Goal: Obtain resource: Download file/media

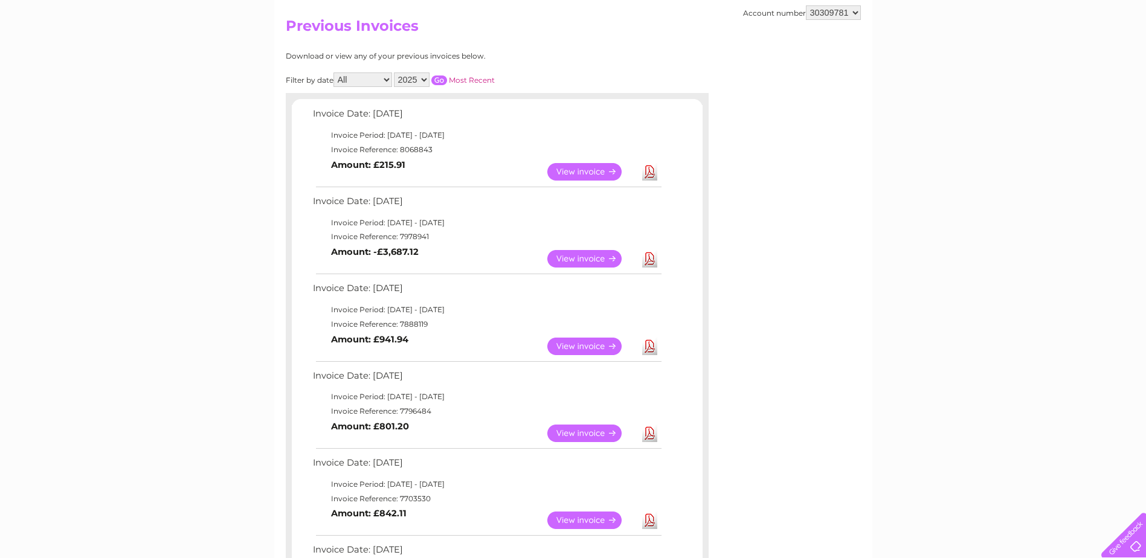
click at [848, 8] on select "356373 30308461 30309781" at bounding box center [833, 12] width 55 height 14
select select "30308461"
click at [806, 5] on select "356373 30308461 30309781" at bounding box center [833, 12] width 55 height 14
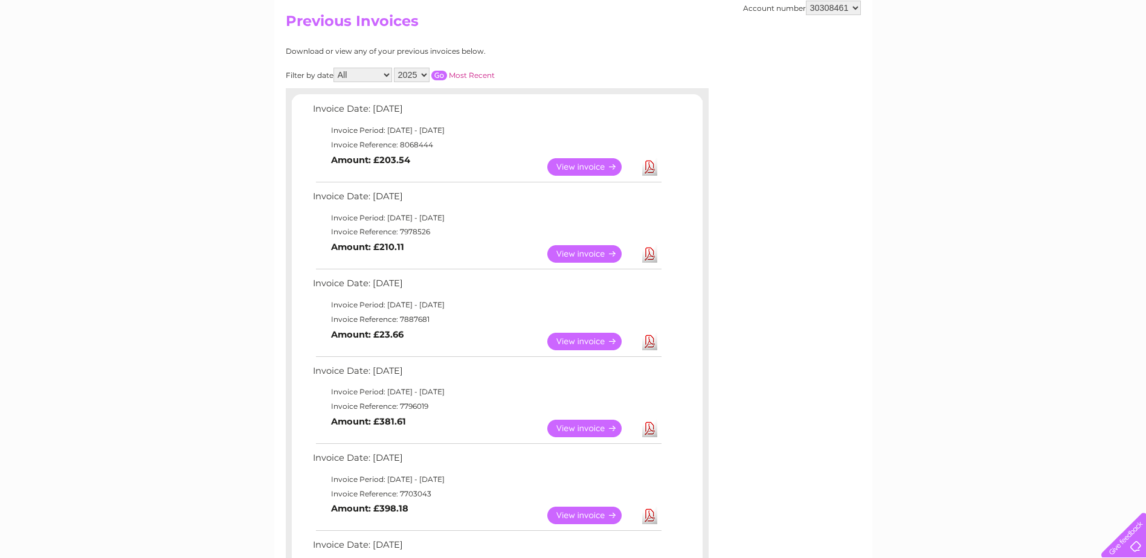
scroll to position [181, 0]
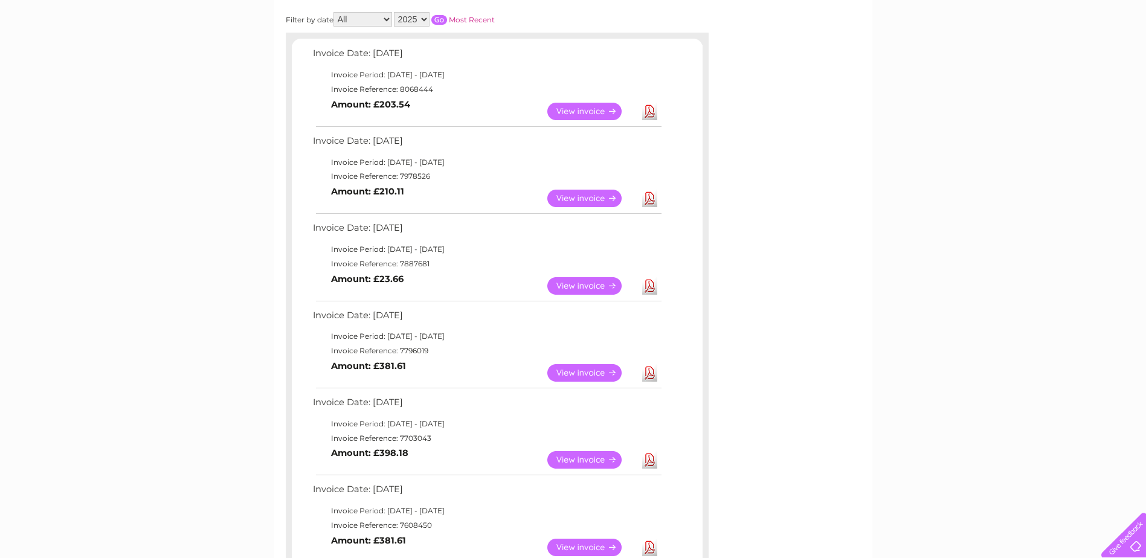
click at [576, 288] on link "View" at bounding box center [591, 286] width 89 height 18
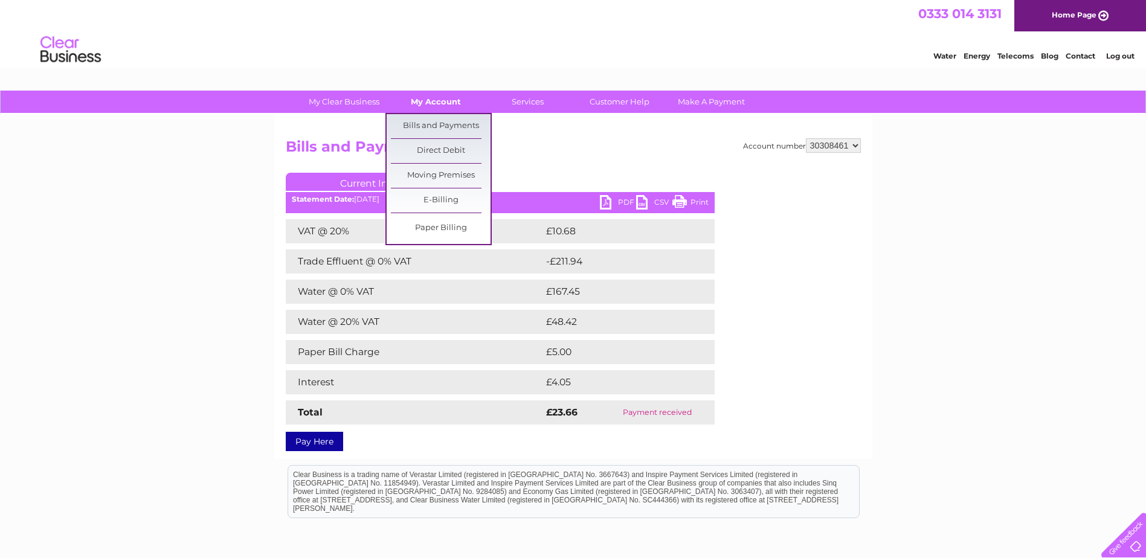
click at [427, 103] on link "My Account" at bounding box center [436, 102] width 100 height 22
click at [428, 124] on link "Bills and Payments" at bounding box center [441, 126] width 100 height 24
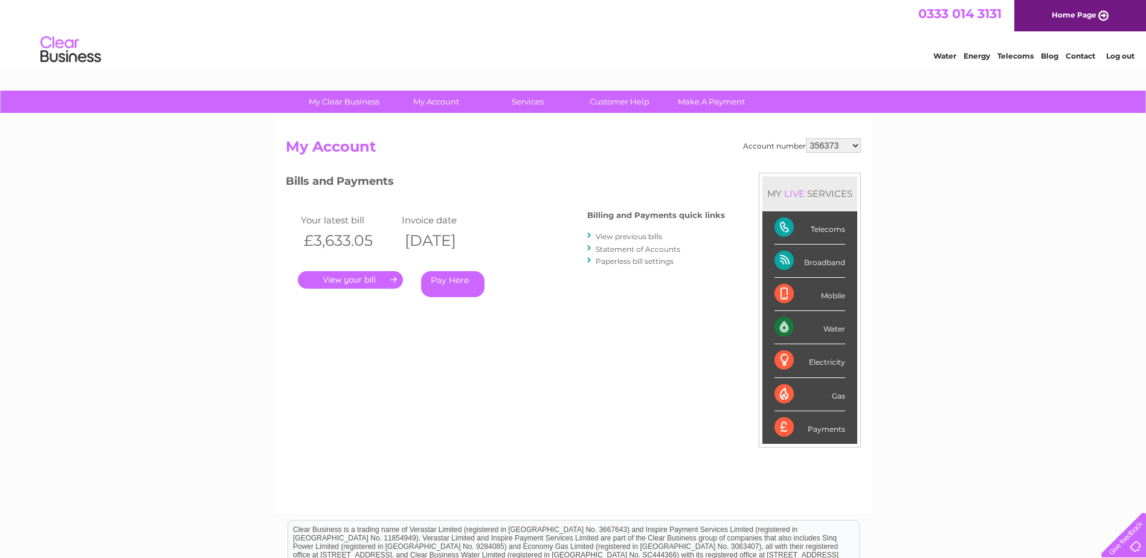
drag, startPoint x: 842, startPoint y: 141, endPoint x: 814, endPoint y: 140, distance: 27.9
click at [842, 141] on select "356373 30308461 30309781" at bounding box center [833, 145] width 55 height 14
select select "30308461"
click at [806, 138] on select "356373 30308461 30309781" at bounding box center [833, 145] width 55 height 14
click at [640, 236] on link "View previous bills" at bounding box center [629, 236] width 66 height 9
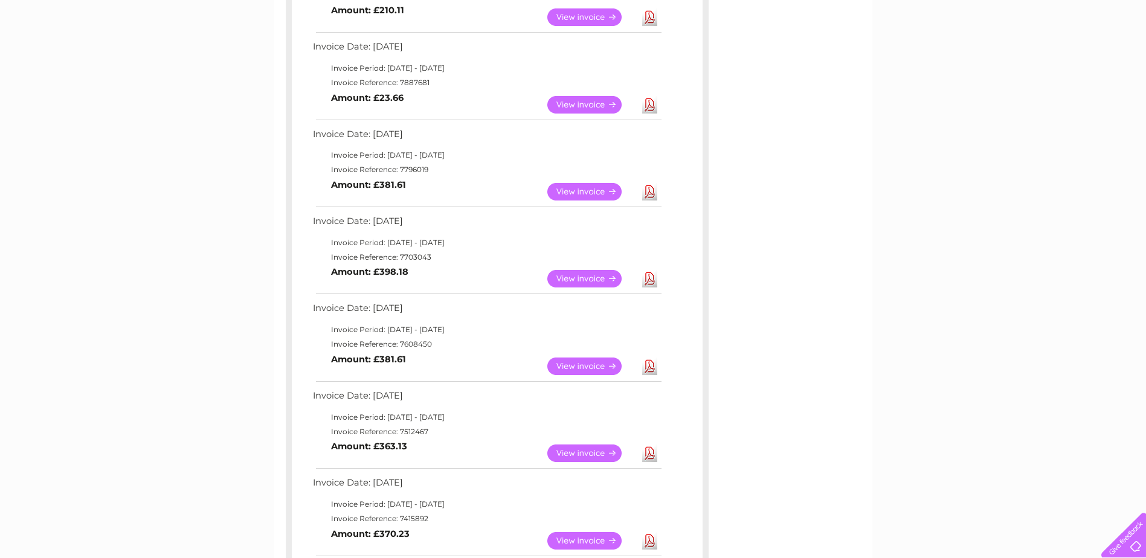
scroll to position [302, 0]
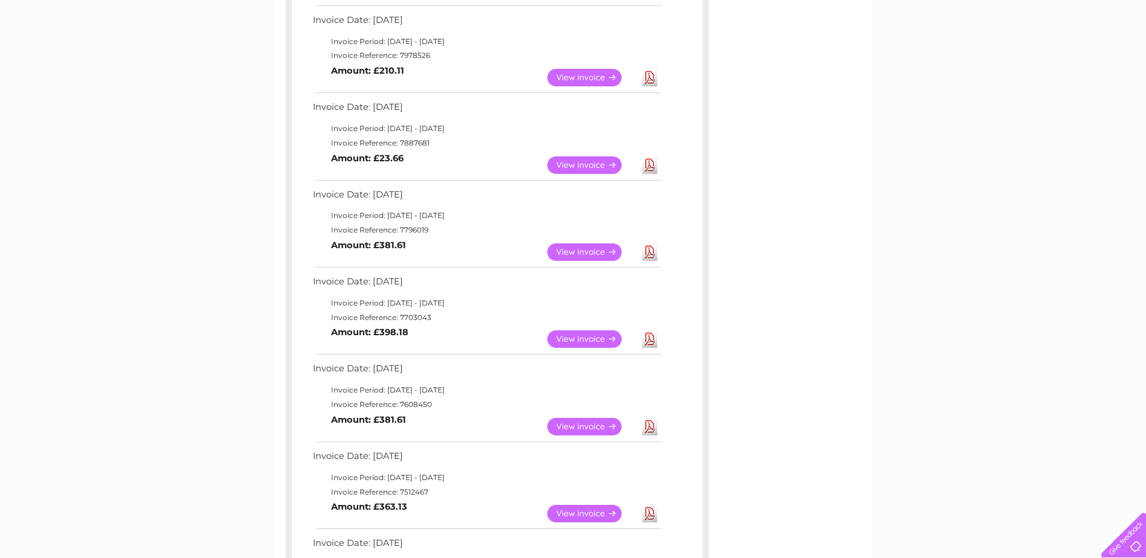
click at [577, 171] on link "View" at bounding box center [591, 165] width 89 height 18
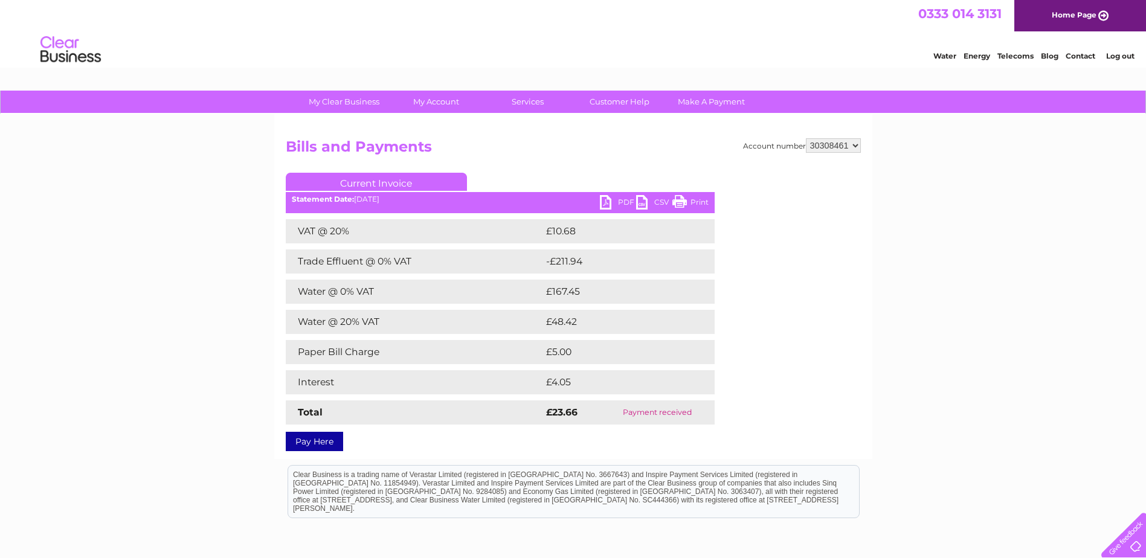
click at [607, 200] on link "PDF" at bounding box center [618, 204] width 36 height 18
click at [618, 201] on link "PDF" at bounding box center [618, 204] width 36 height 18
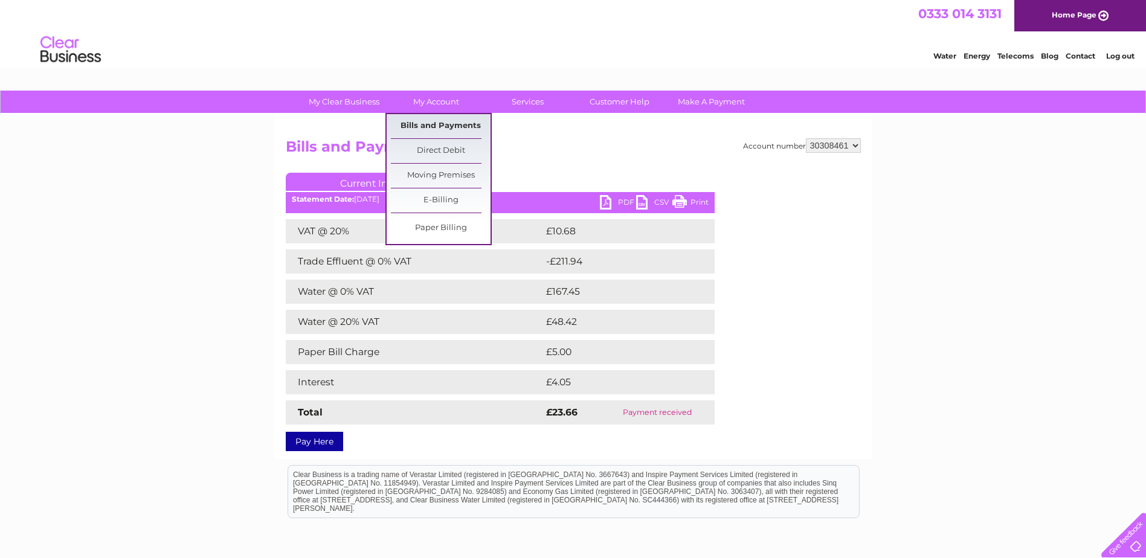
click at [436, 120] on link "Bills and Payments" at bounding box center [441, 126] width 100 height 24
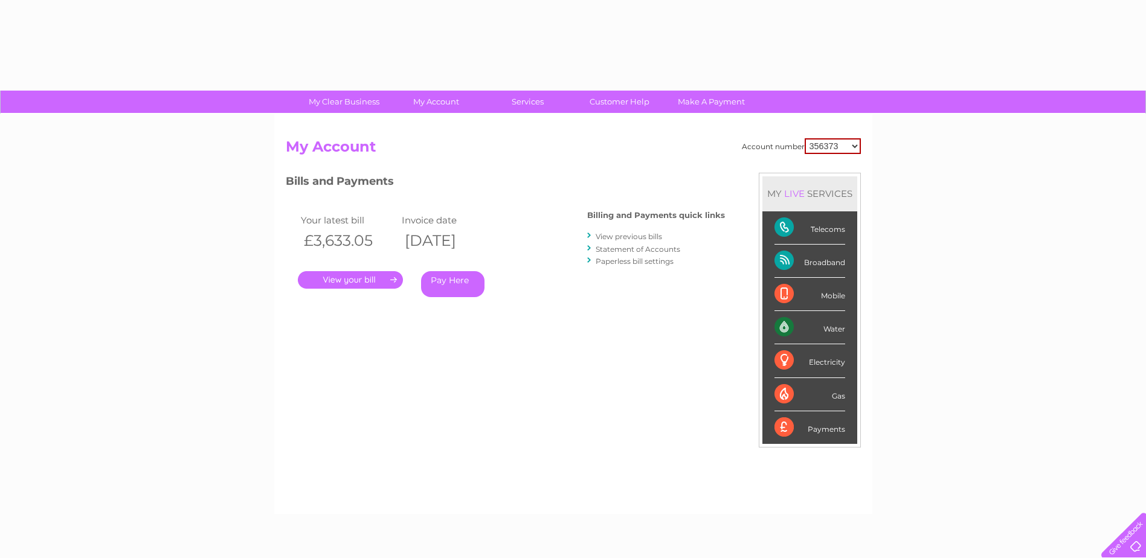
click at [839, 145] on select "356373 30308461 30309781" at bounding box center [833, 146] width 56 height 16
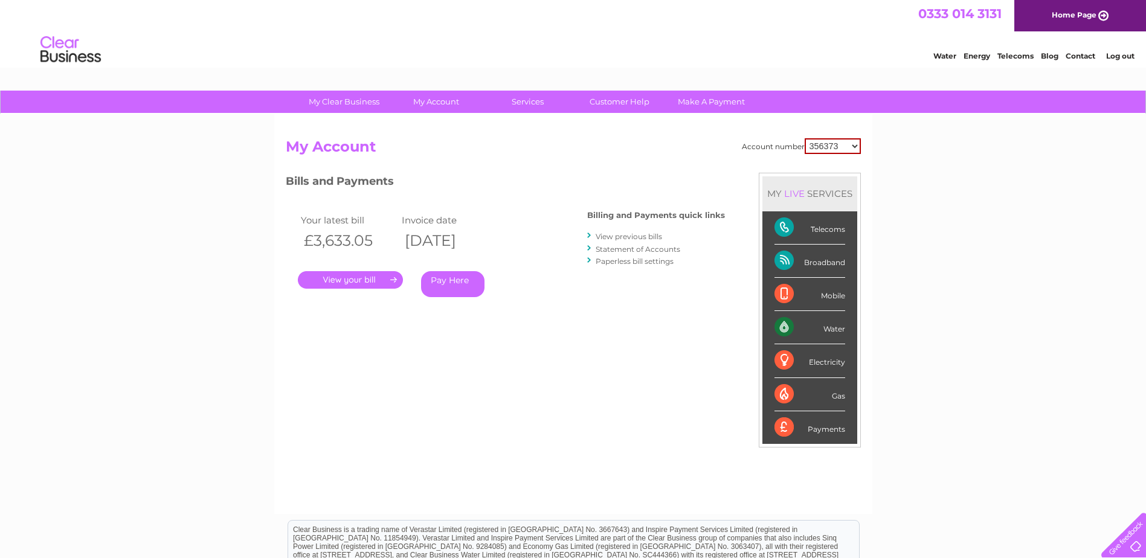
select select "30308461"
click at [805, 138] on select "356373 30308461 30309781" at bounding box center [833, 146] width 56 height 16
click at [643, 238] on link "View previous bills" at bounding box center [629, 236] width 66 height 9
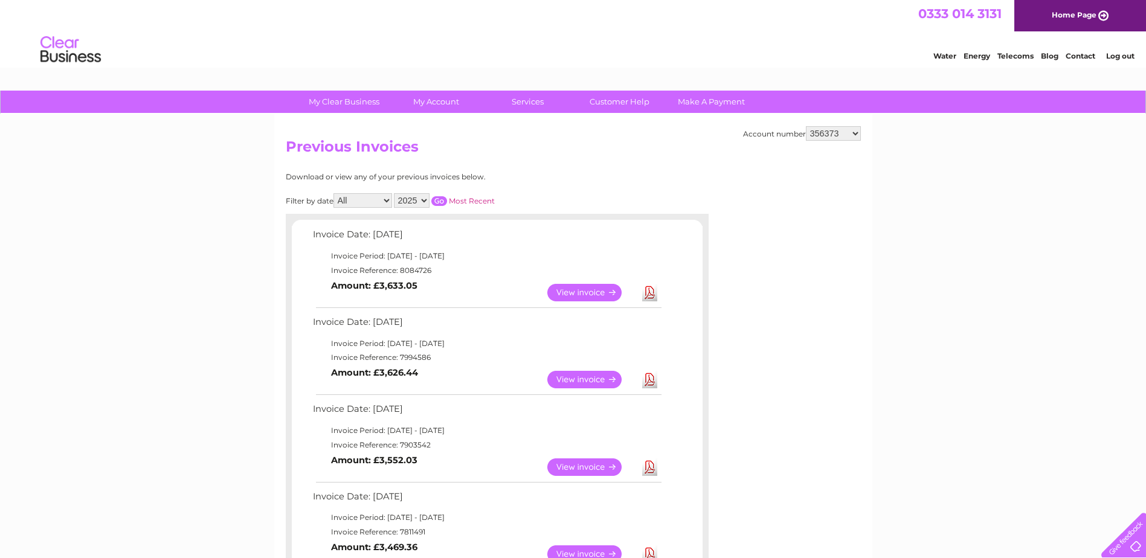
drag, startPoint x: 842, startPoint y: 132, endPoint x: 836, endPoint y: 142, distance: 11.1
click at [842, 132] on select "356373 30308461 30309781" at bounding box center [833, 133] width 55 height 14
select select "30308461"
click at [806, 126] on select "356373 30308461 30309781" at bounding box center [833, 133] width 55 height 14
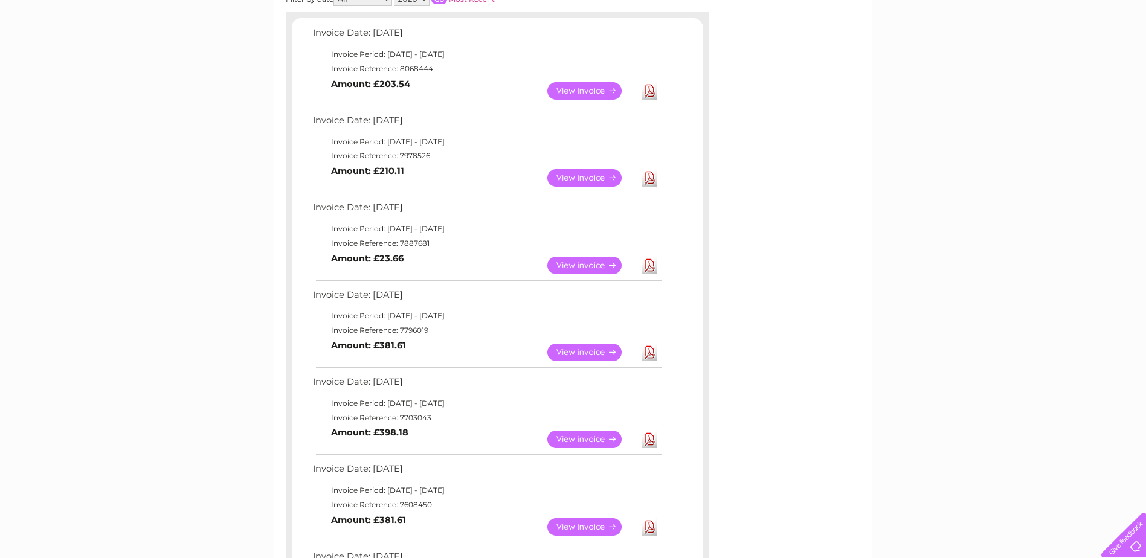
scroll to position [181, 0]
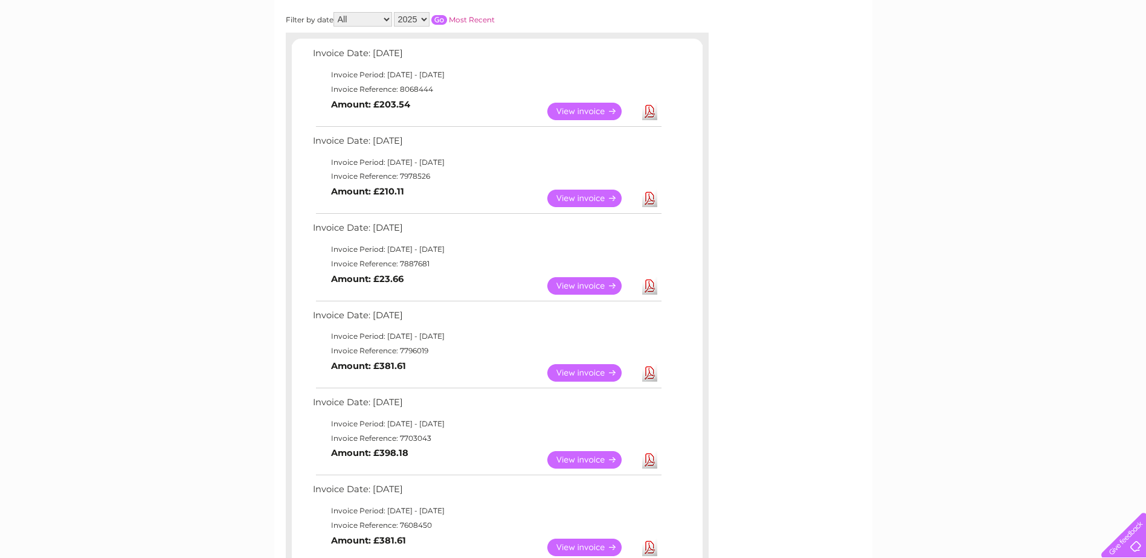
click at [594, 285] on link "View" at bounding box center [591, 286] width 89 height 18
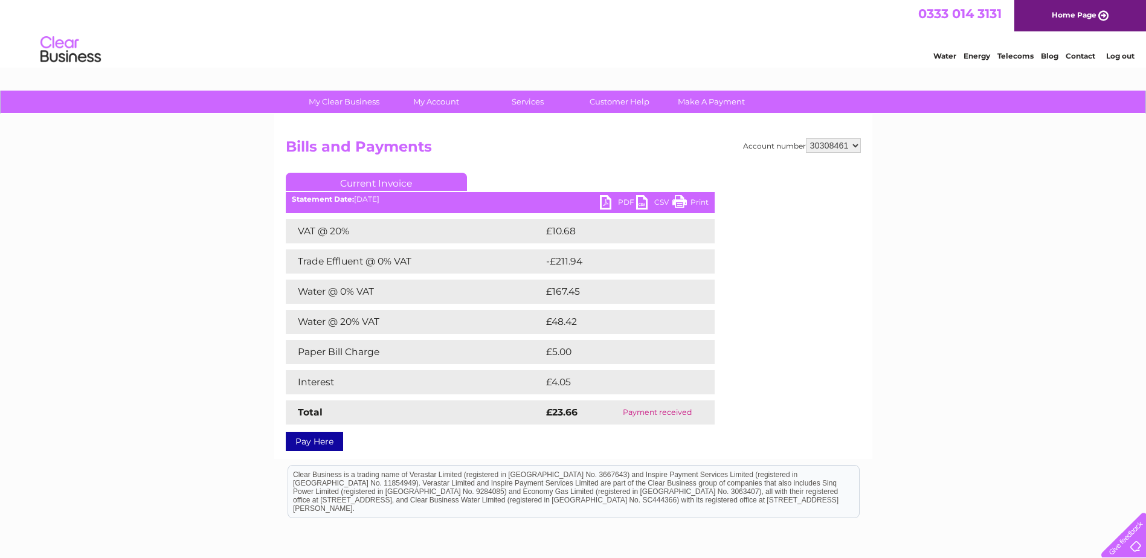
click at [694, 202] on link "Print" at bounding box center [690, 204] width 36 height 18
